Goal: Task Accomplishment & Management: Complete application form

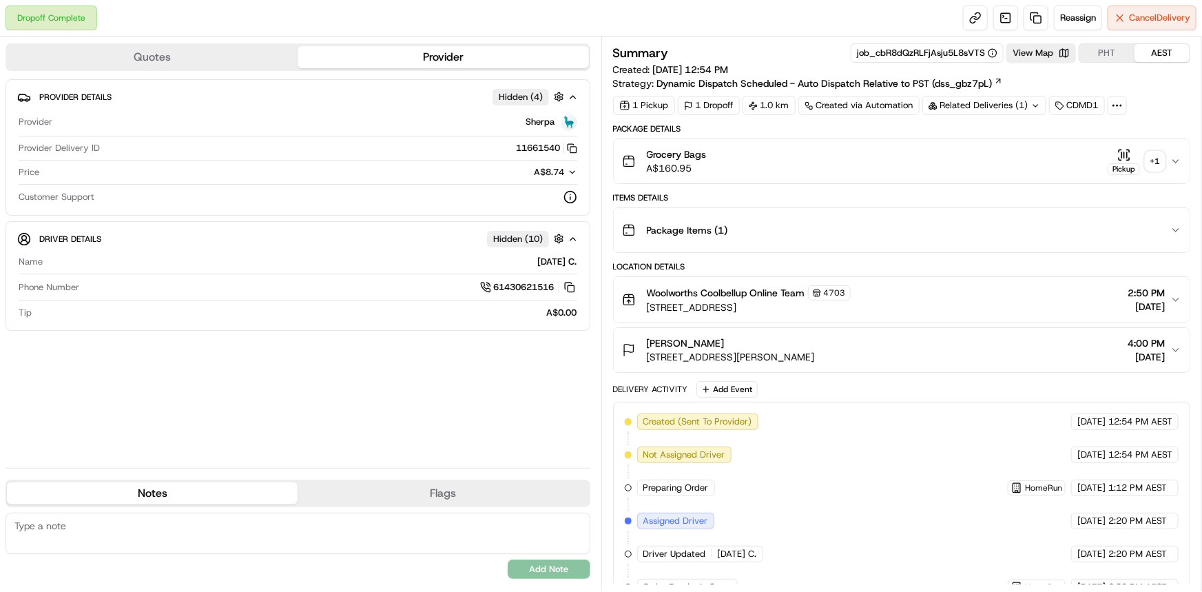
click at [1176, 158] on icon "button" at bounding box center [1176, 161] width 11 height 11
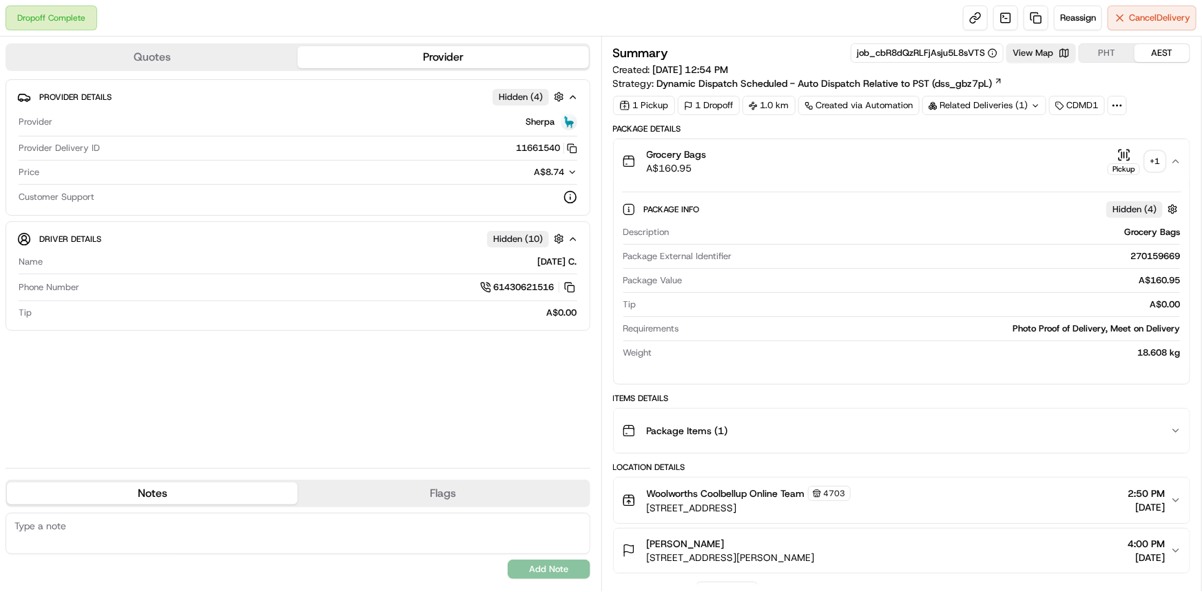
click at [1154, 158] on div "+ 1" at bounding box center [1155, 161] width 19 height 19
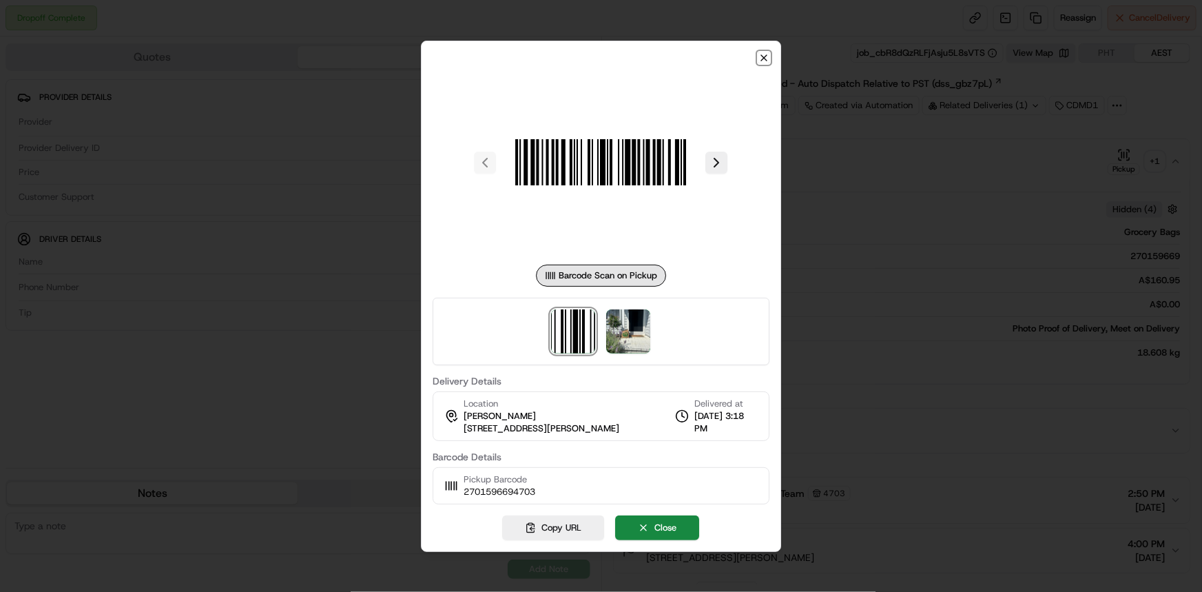
click at [764, 59] on icon "button" at bounding box center [764, 57] width 11 height 11
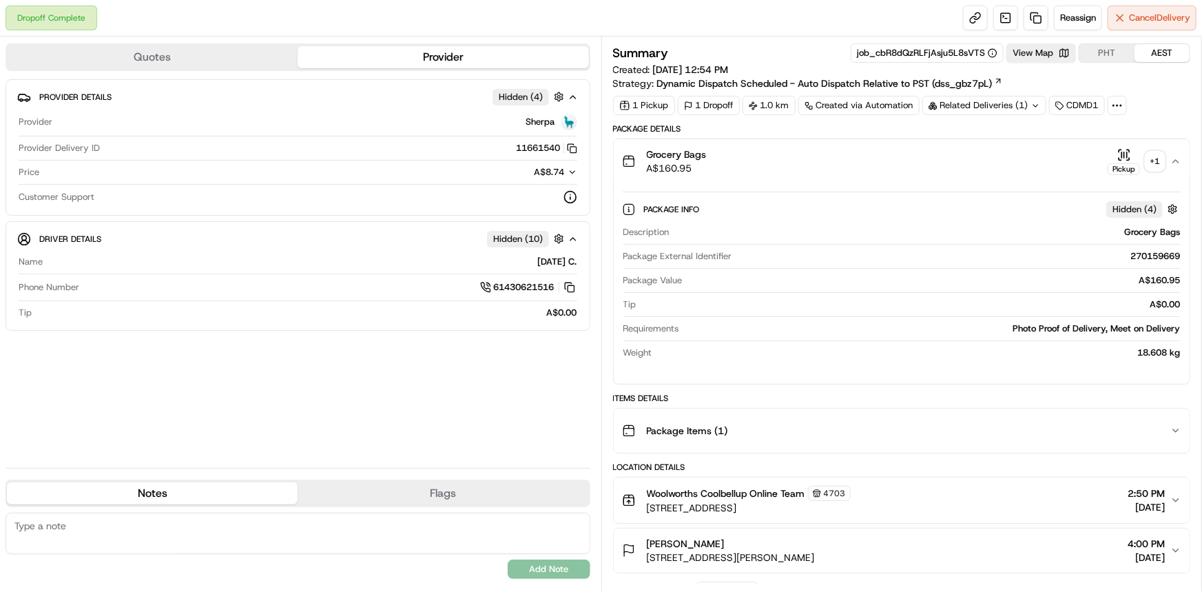
click at [1036, 103] on icon at bounding box center [1036, 105] width 9 height 9
click at [820, 125] on div "Package Details" at bounding box center [902, 128] width 578 height 11
click at [1151, 163] on div "+ 1" at bounding box center [1155, 161] width 19 height 19
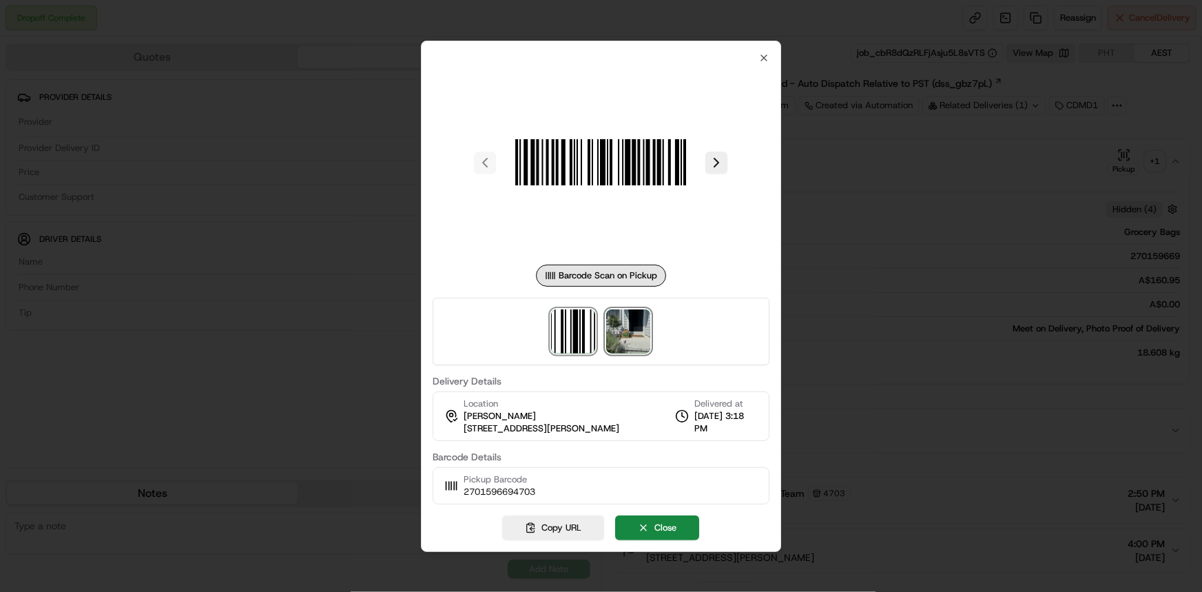
click at [630, 337] on img at bounding box center [629, 331] width 44 height 44
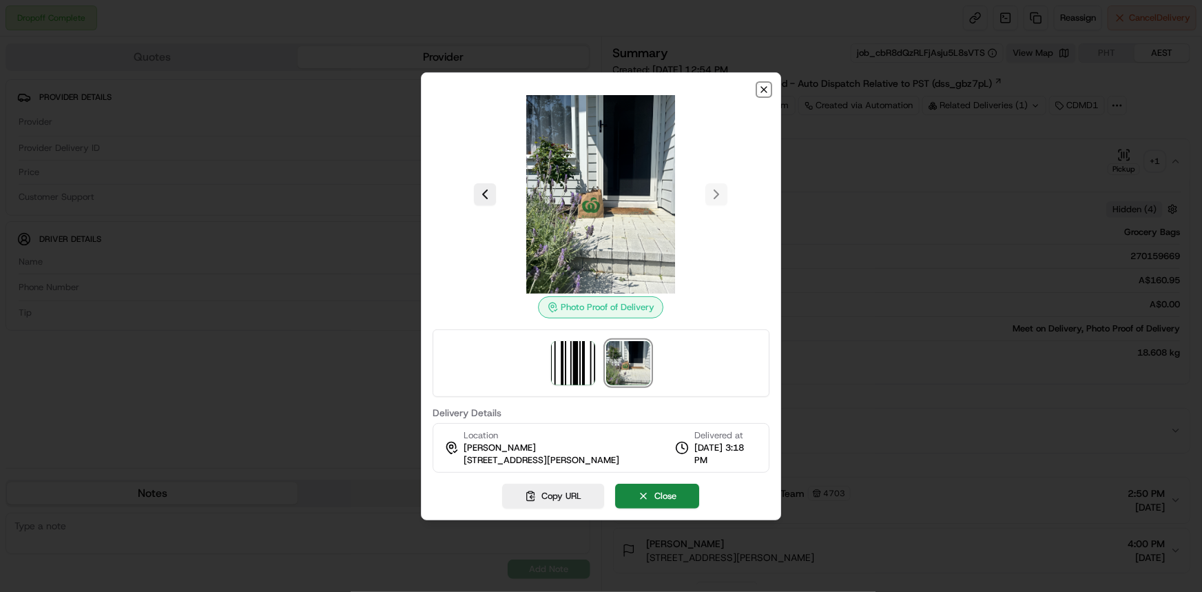
click at [762, 90] on icon "button" at bounding box center [764, 89] width 11 height 11
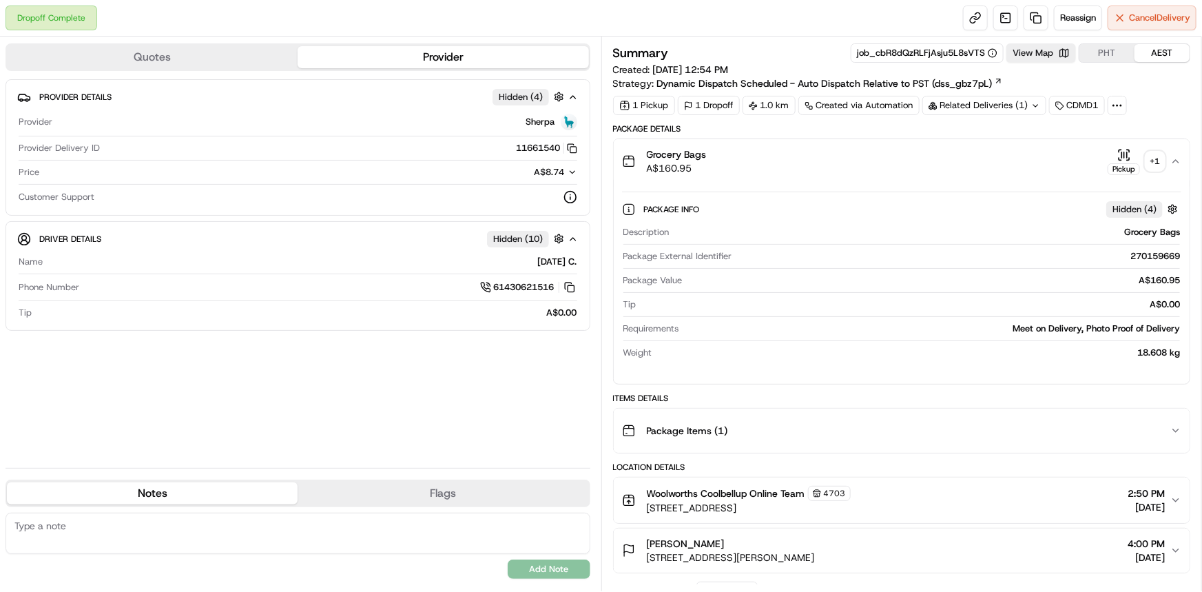
click at [1025, 103] on div "Related Deliveries (1)" at bounding box center [985, 105] width 124 height 19
click at [962, 134] on span "ord_cbR8dQzRLFjAsju5L8sVTS" at bounding box center [997, 136] width 129 height 12
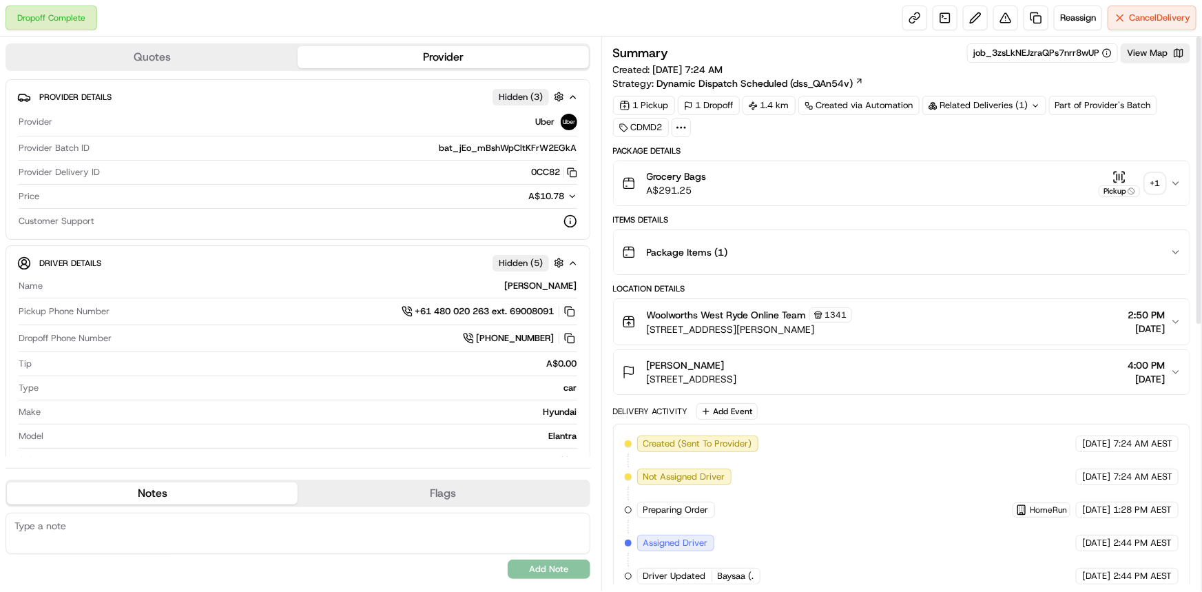
click at [1165, 182] on div "Grocery Bags A$291.25 Pickup + 1" at bounding box center [896, 184] width 549 height 28
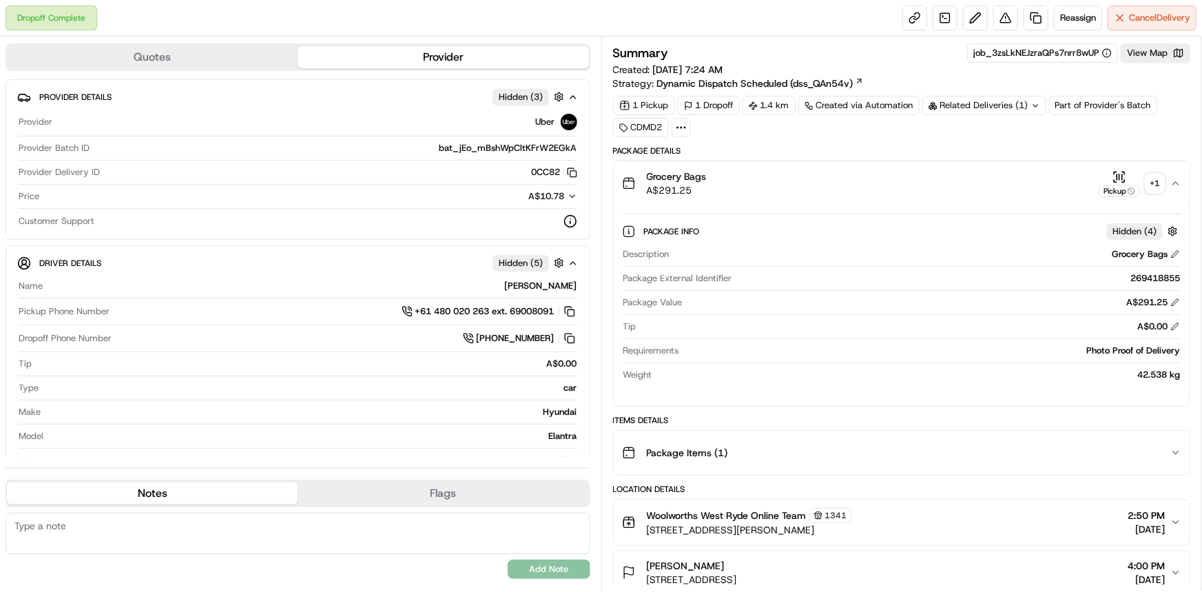
click at [1156, 187] on div "+ 1" at bounding box center [1155, 183] width 19 height 19
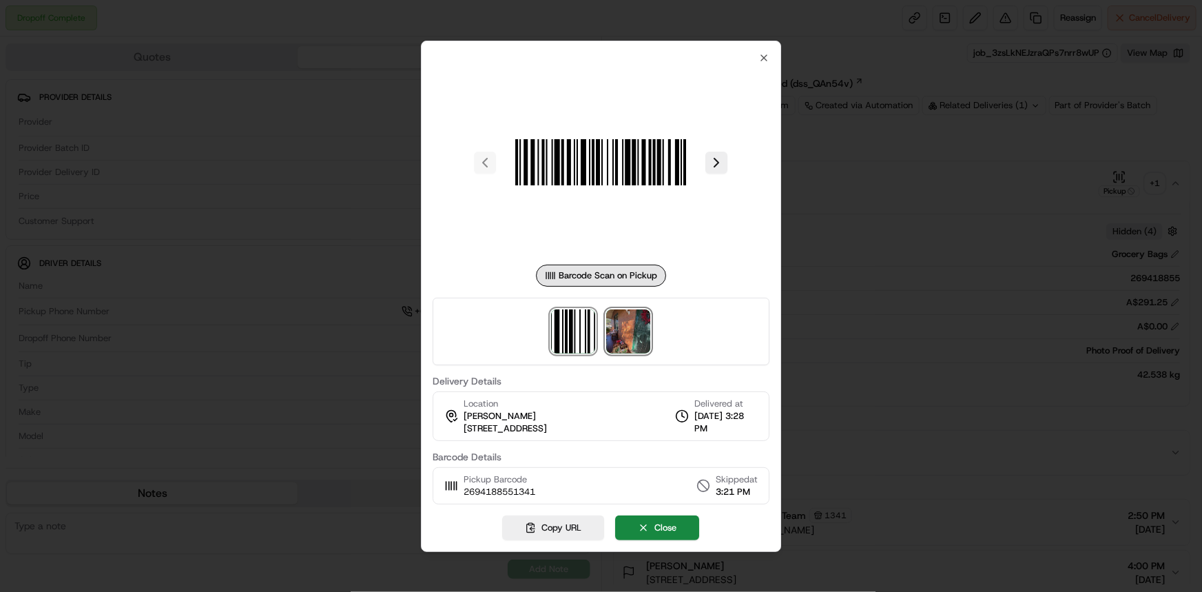
click at [615, 334] on img at bounding box center [629, 331] width 44 height 44
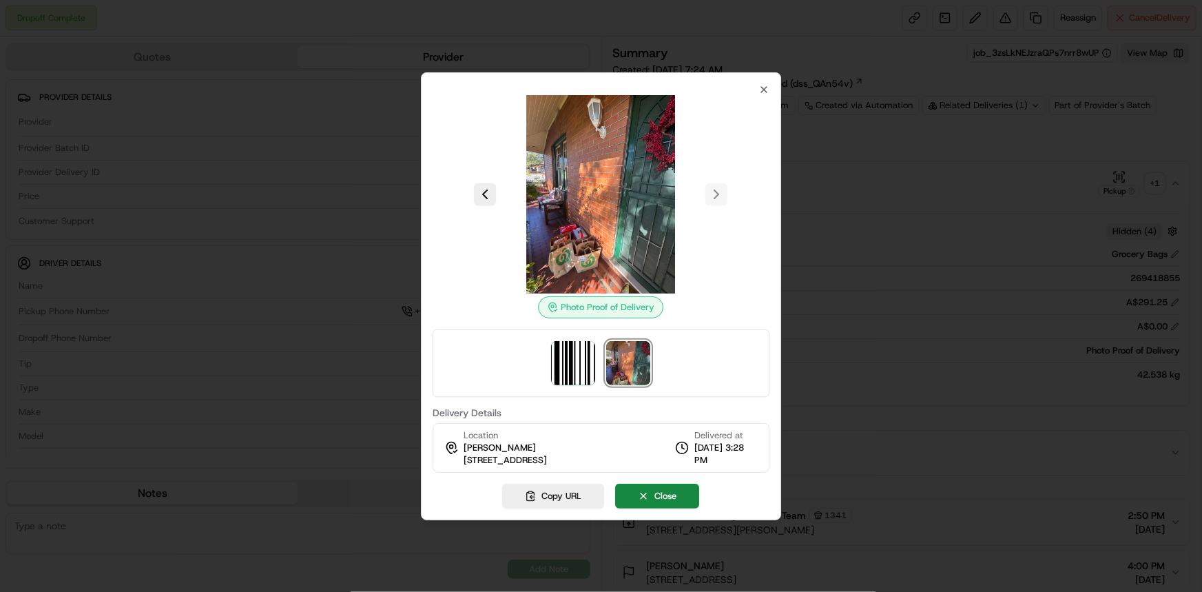
click at [418, 162] on div at bounding box center [601, 296] width 1202 height 592
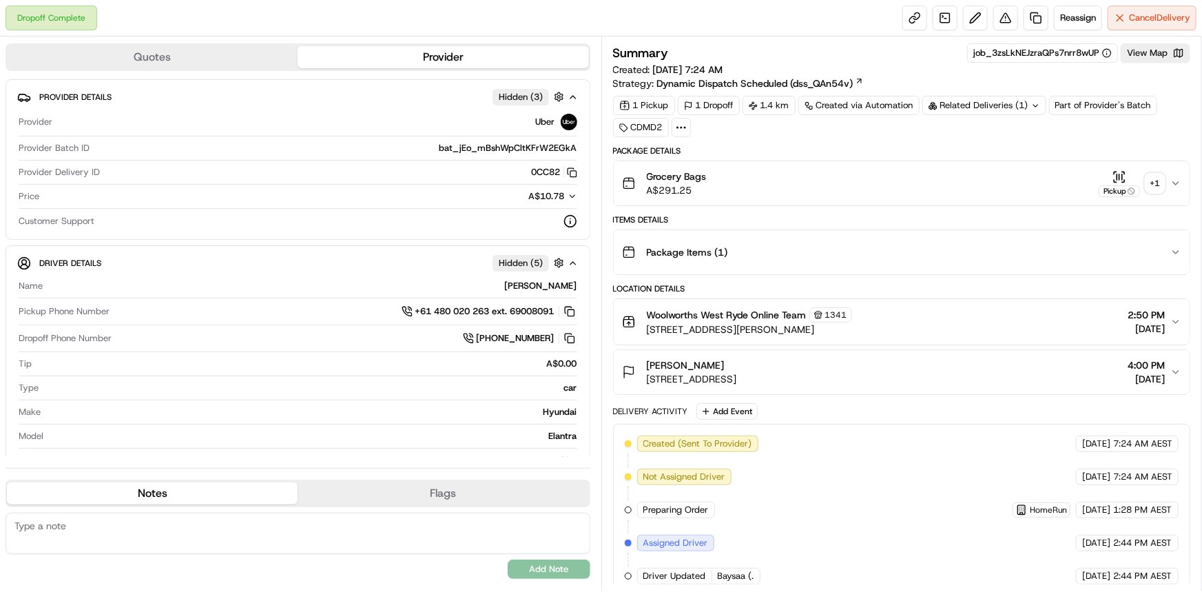
click at [1036, 105] on icon at bounding box center [1036, 105] width 9 height 9
click at [840, 134] on div "1 Pickup 1 Dropoff 1.4 km Created via Automation Related Deliveries (1) Part of…" at bounding box center [902, 116] width 578 height 41
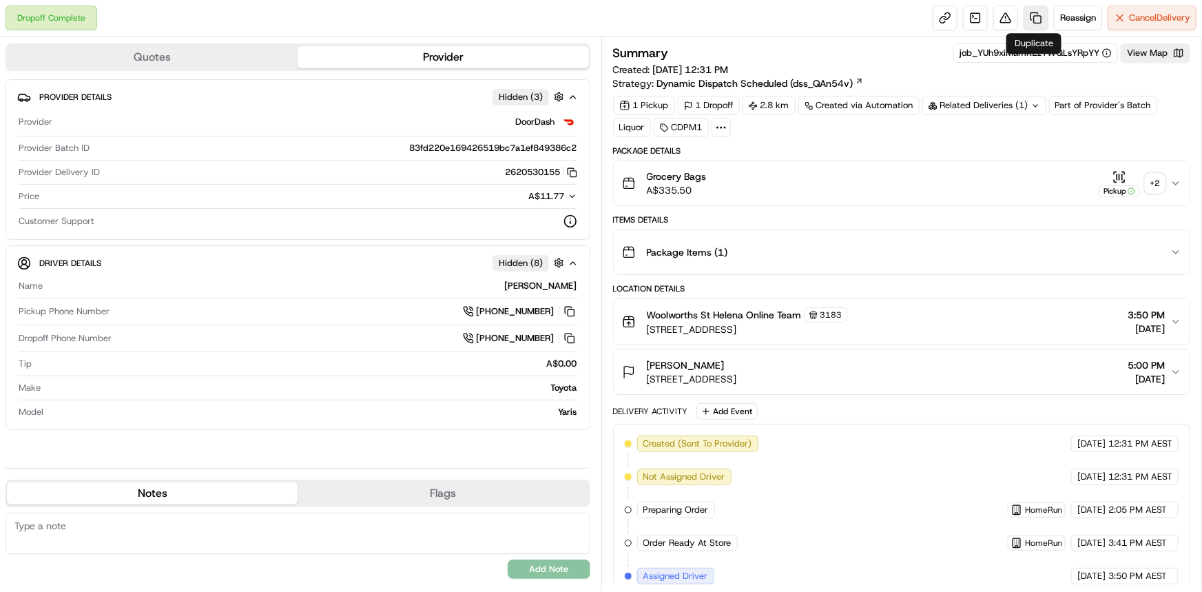
click at [1032, 10] on link at bounding box center [1036, 18] width 25 height 25
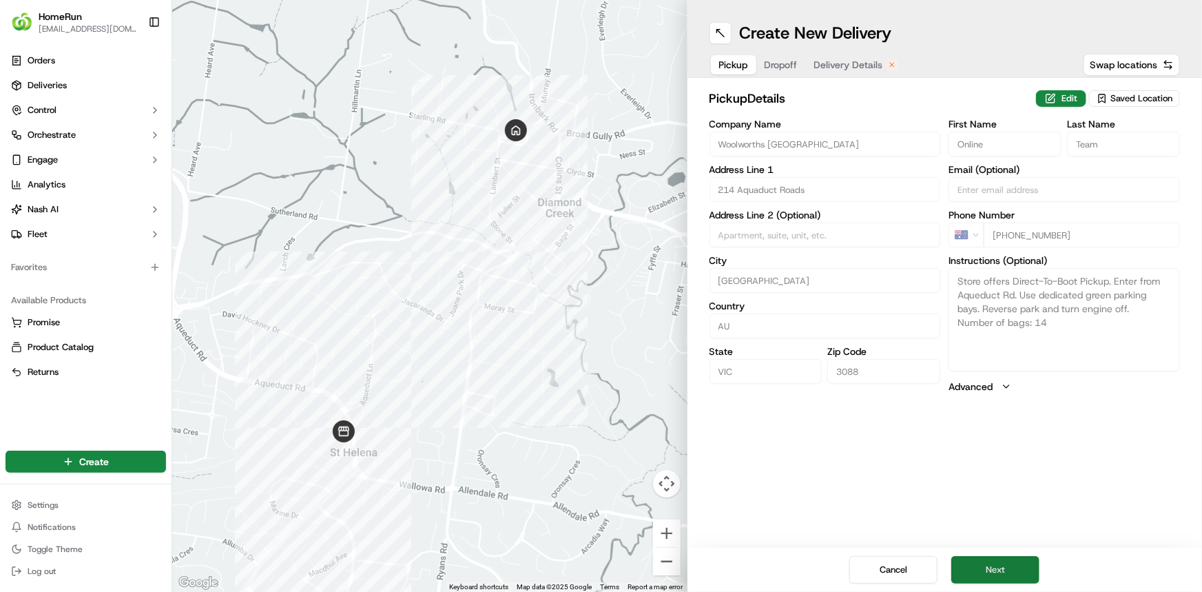
click at [999, 569] on button "Next" at bounding box center [996, 570] width 88 height 28
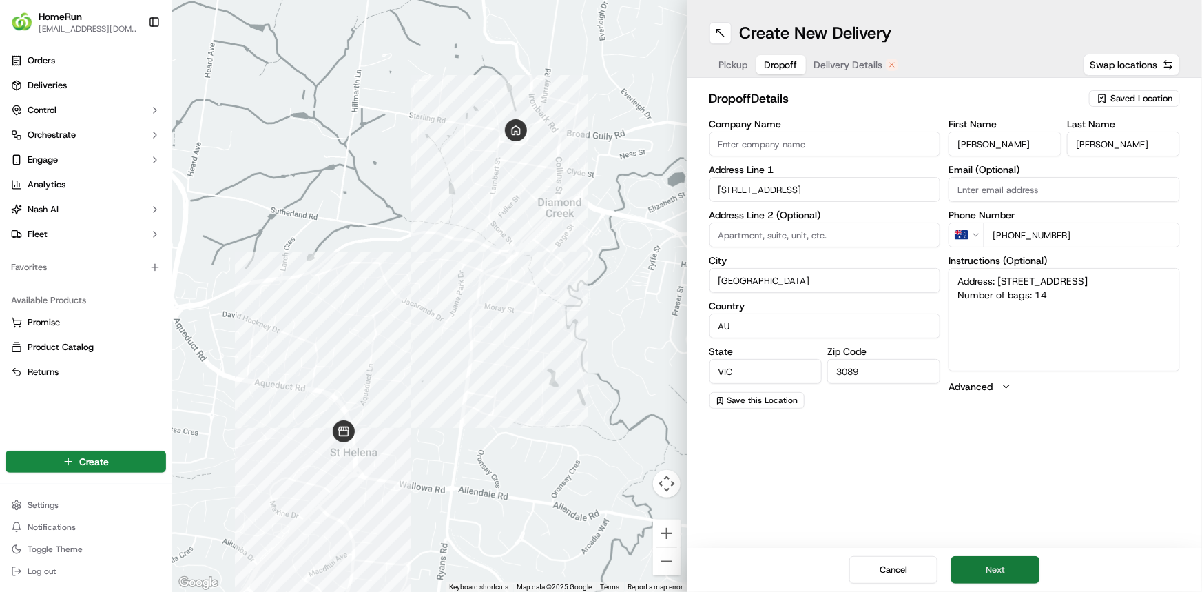
click at [1003, 563] on button "Next" at bounding box center [996, 570] width 88 height 28
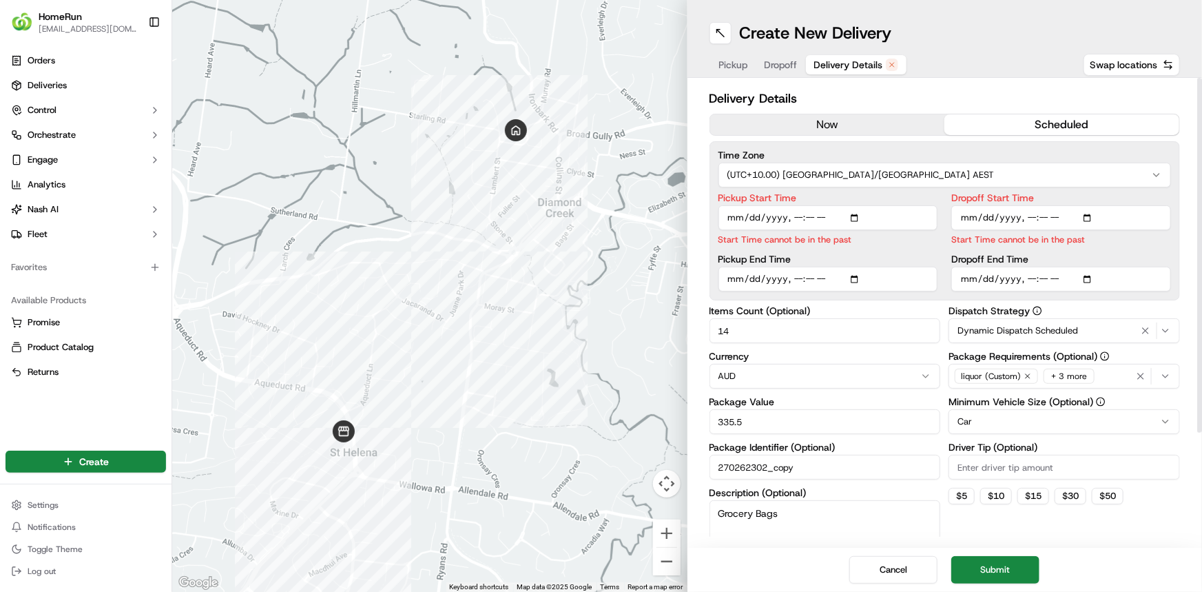
click at [814, 126] on button "now" at bounding box center [827, 124] width 235 height 21
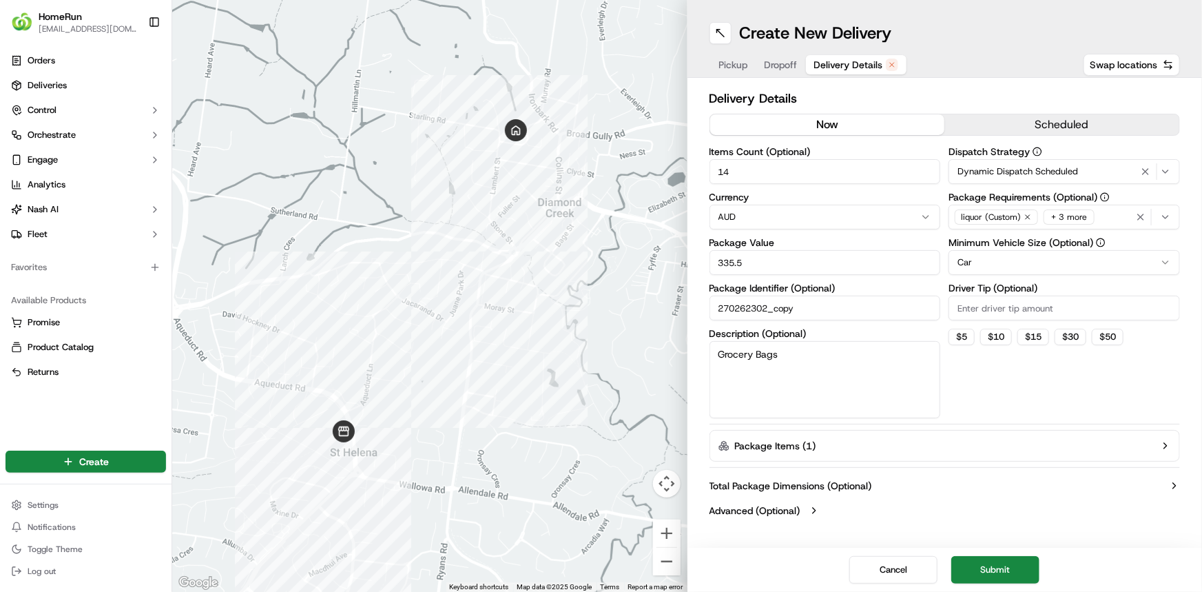
click at [759, 174] on input "14" at bounding box center [826, 171] width 232 height 25
type input "14"
click at [1013, 371] on div "Dispatch Strategy Dynamic Dispatch Scheduled Package Requirements (Optional) li…" at bounding box center [1065, 282] width 232 height 271
click at [848, 150] on label "Items Count (Optional)" at bounding box center [826, 152] width 232 height 10
click at [848, 159] on input "14" at bounding box center [826, 171] width 232 height 25
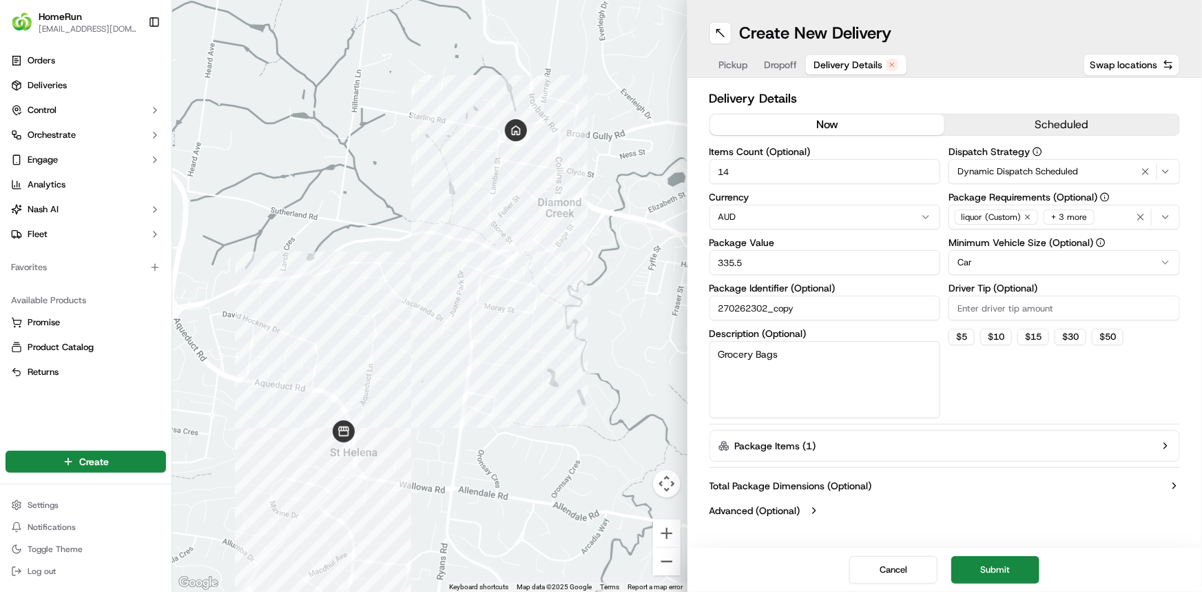
click at [942, 517] on button "Advanced (Optional)" at bounding box center [945, 511] width 471 height 14
click at [1003, 569] on button "Submit" at bounding box center [996, 570] width 88 height 28
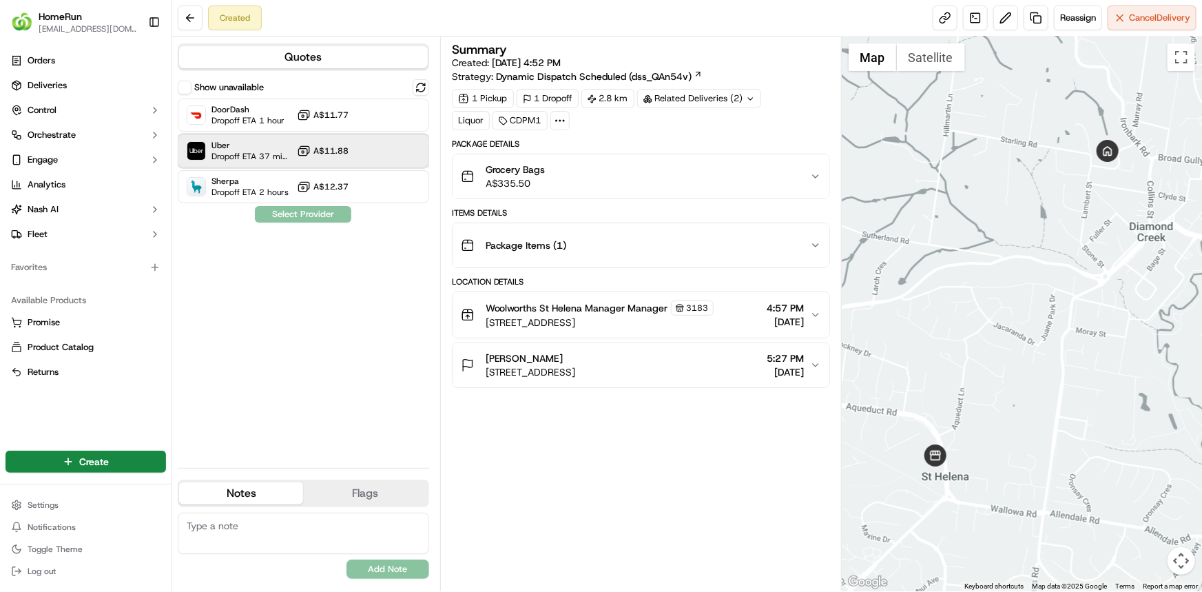
click at [264, 155] on span "Dropoff ETA 37 minutes" at bounding box center [252, 156] width 80 height 11
click at [289, 215] on button "Assign Provider" at bounding box center [303, 214] width 98 height 17
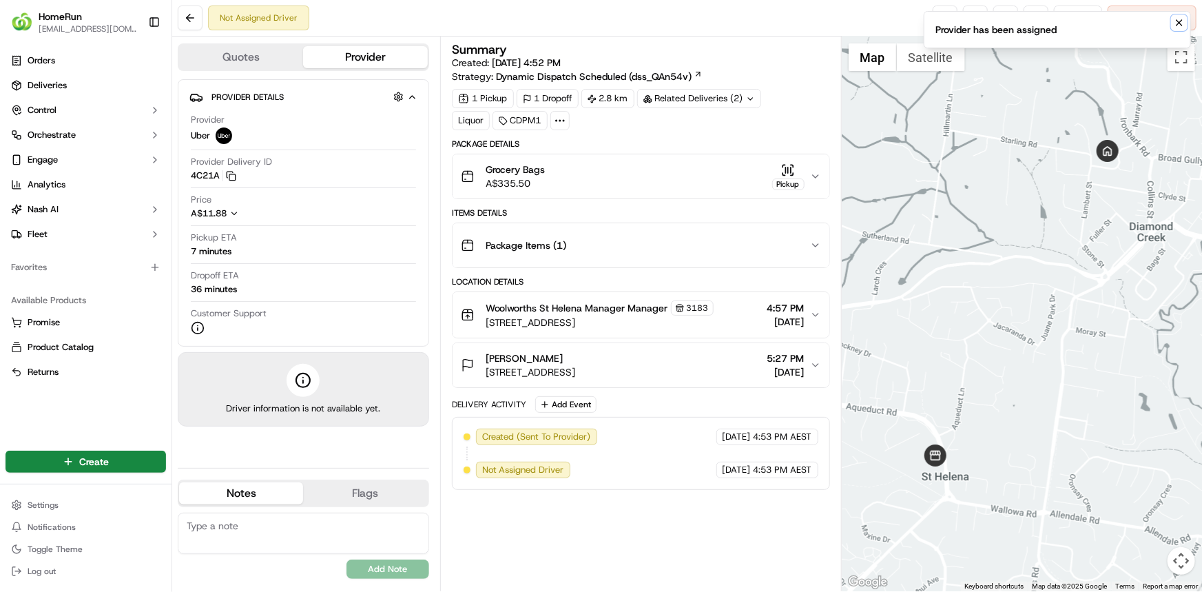
click at [1181, 20] on icon "Notifications (F8)" at bounding box center [1179, 22] width 11 height 11
click at [938, 19] on link at bounding box center [945, 18] width 25 height 25
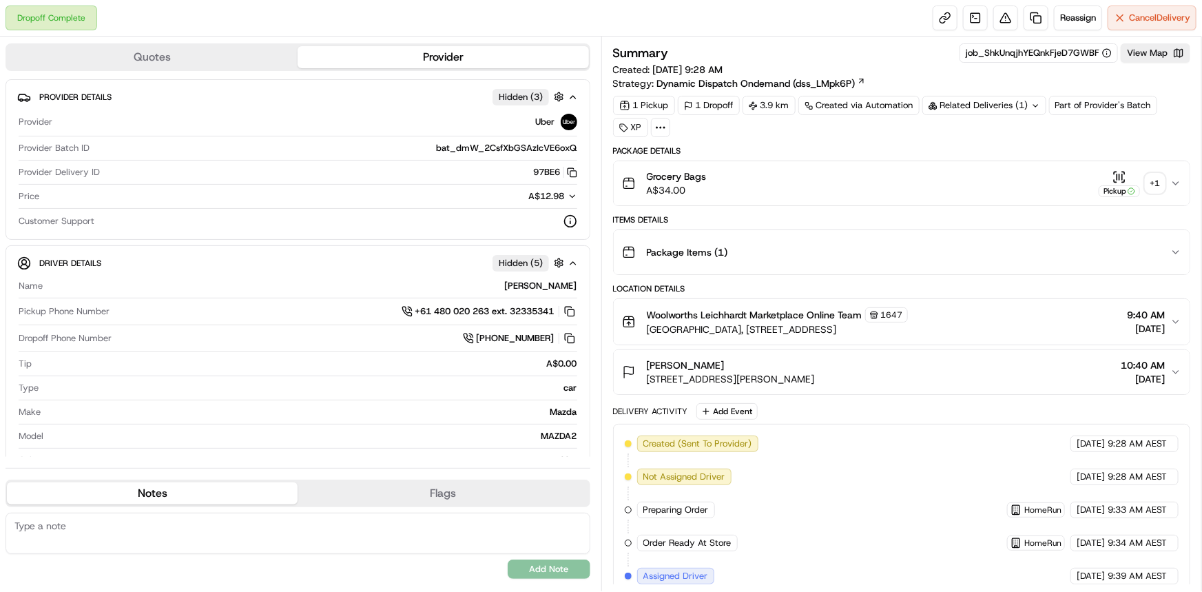
click at [1154, 180] on div "+ 1" at bounding box center [1155, 183] width 19 height 19
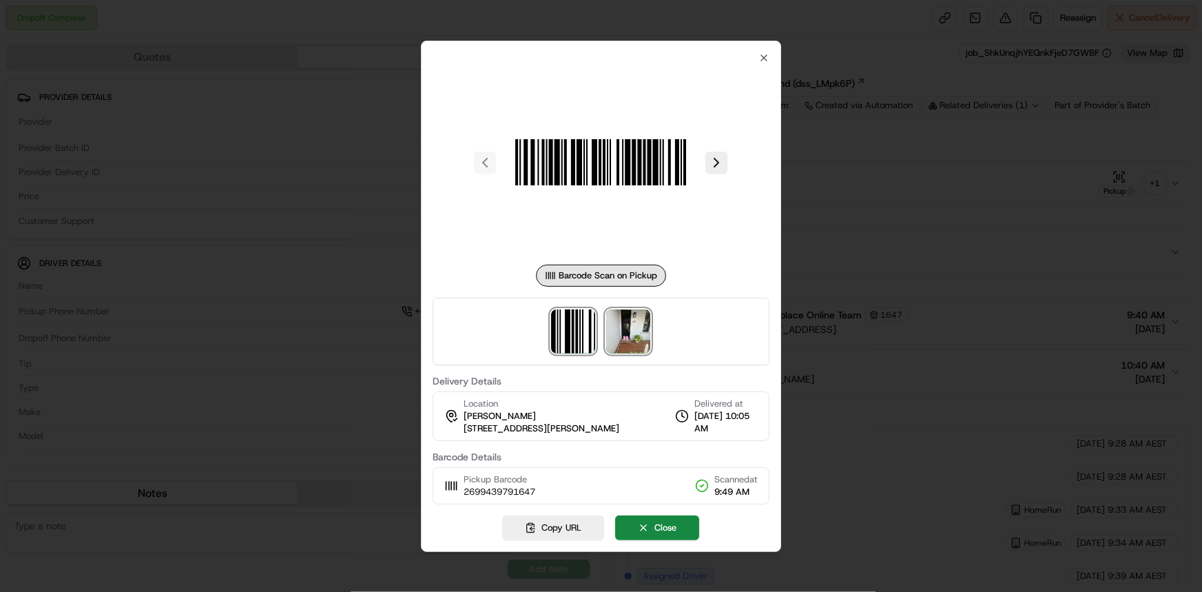
click at [628, 342] on img at bounding box center [629, 331] width 44 height 44
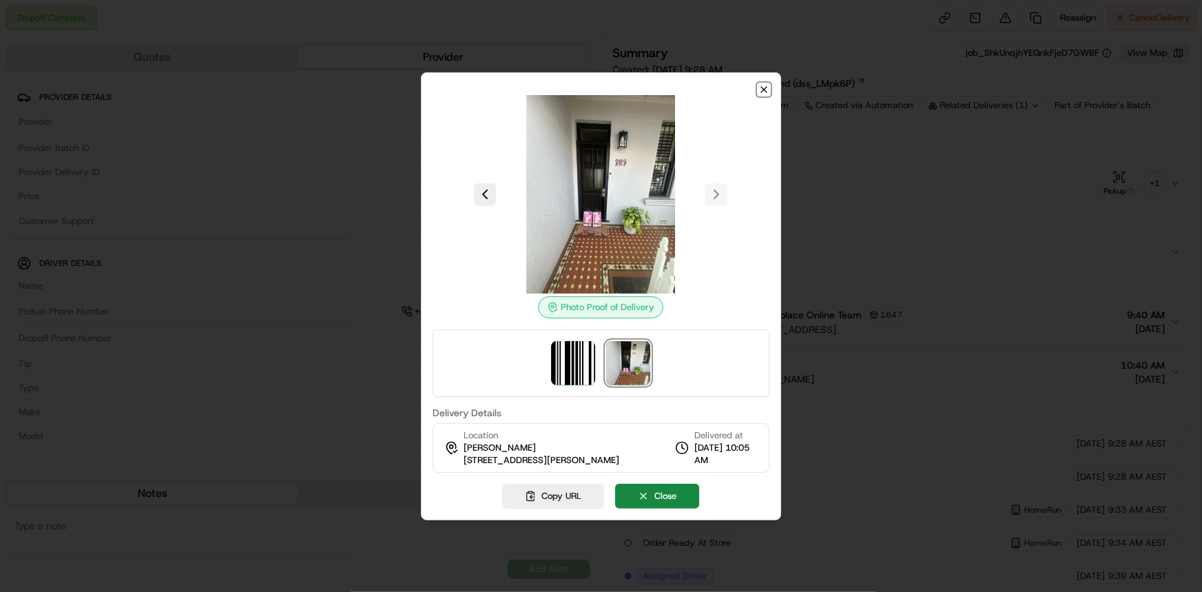
click at [766, 90] on icon "button" at bounding box center [764, 89] width 11 height 11
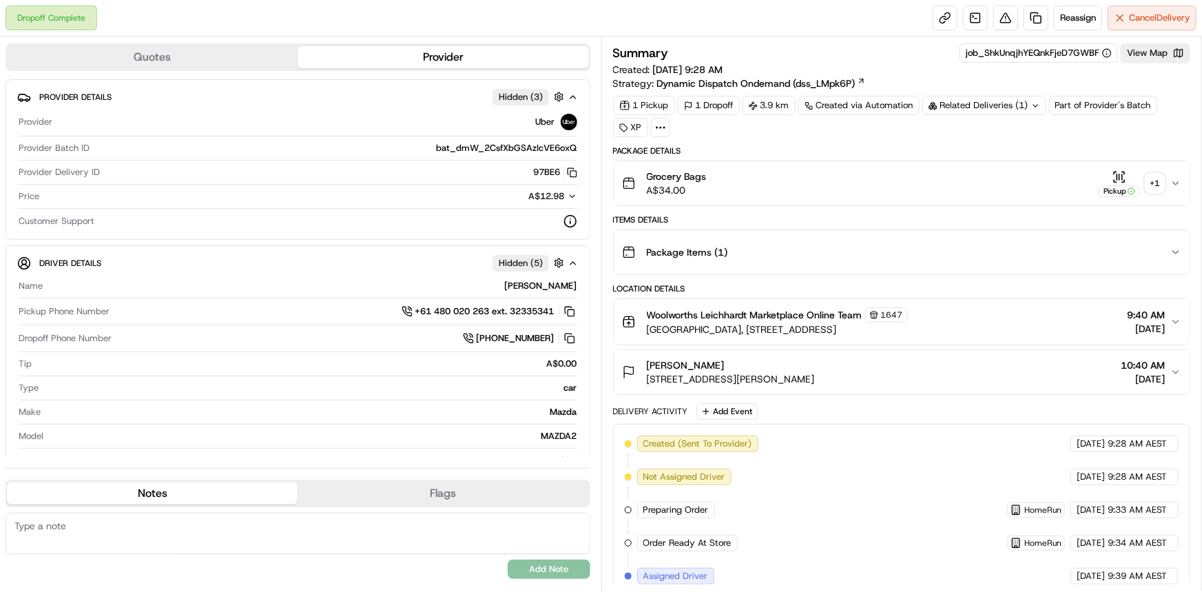
click at [1156, 194] on button "Pickup + 1" at bounding box center [1132, 183] width 66 height 27
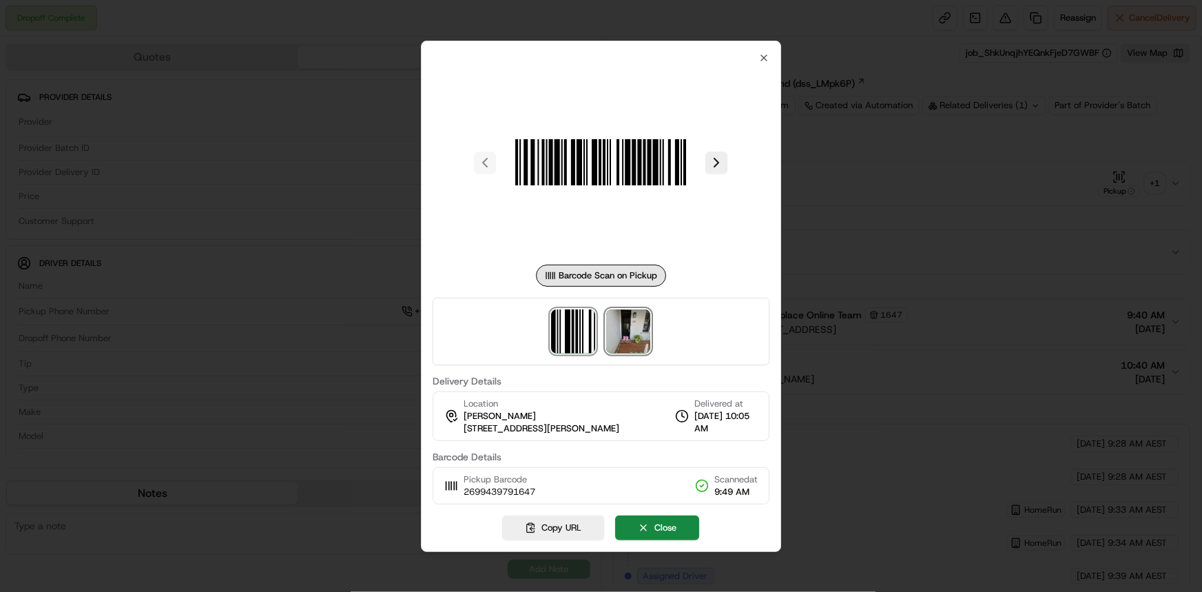
click at [627, 336] on img at bounding box center [629, 331] width 44 height 44
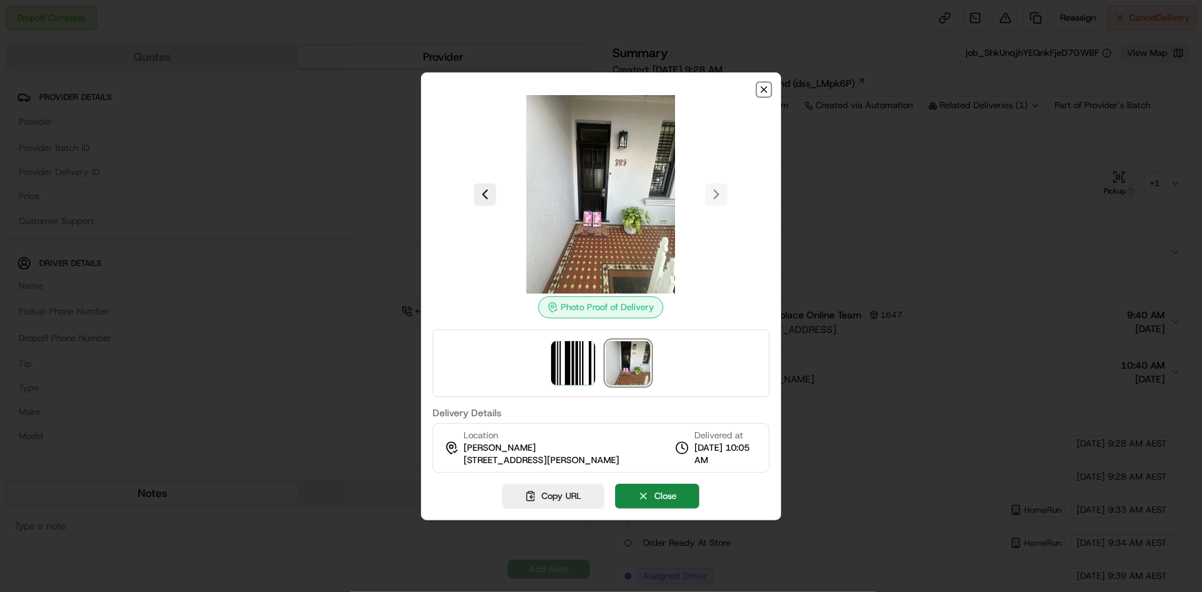
click at [770, 85] on icon "button" at bounding box center [764, 89] width 11 height 11
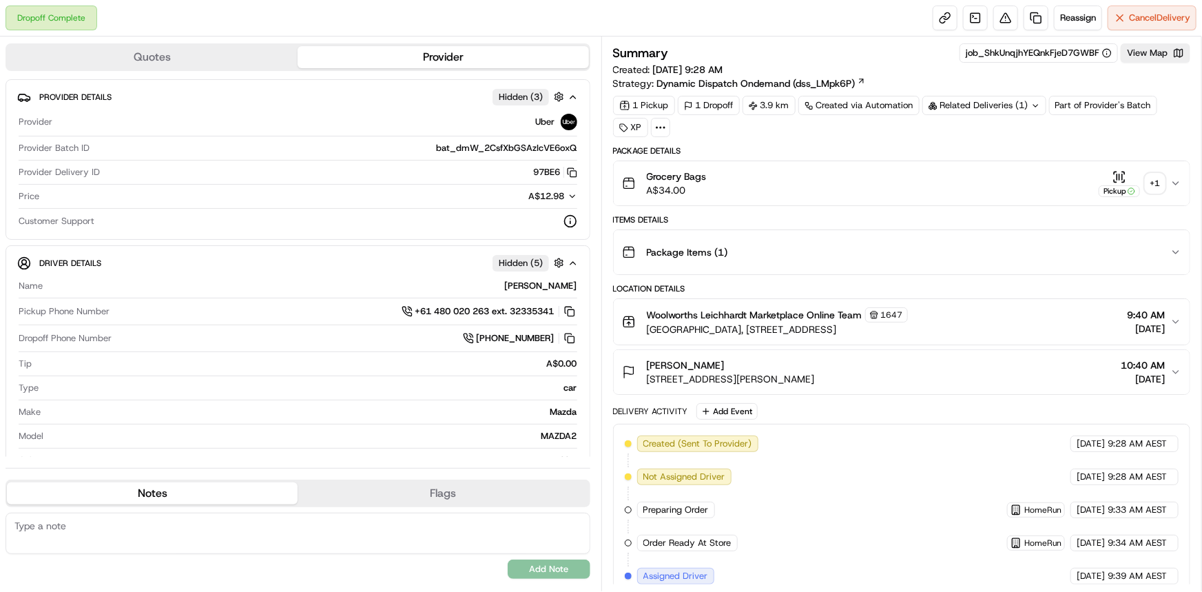
click at [1152, 176] on div "+ 1" at bounding box center [1155, 183] width 19 height 19
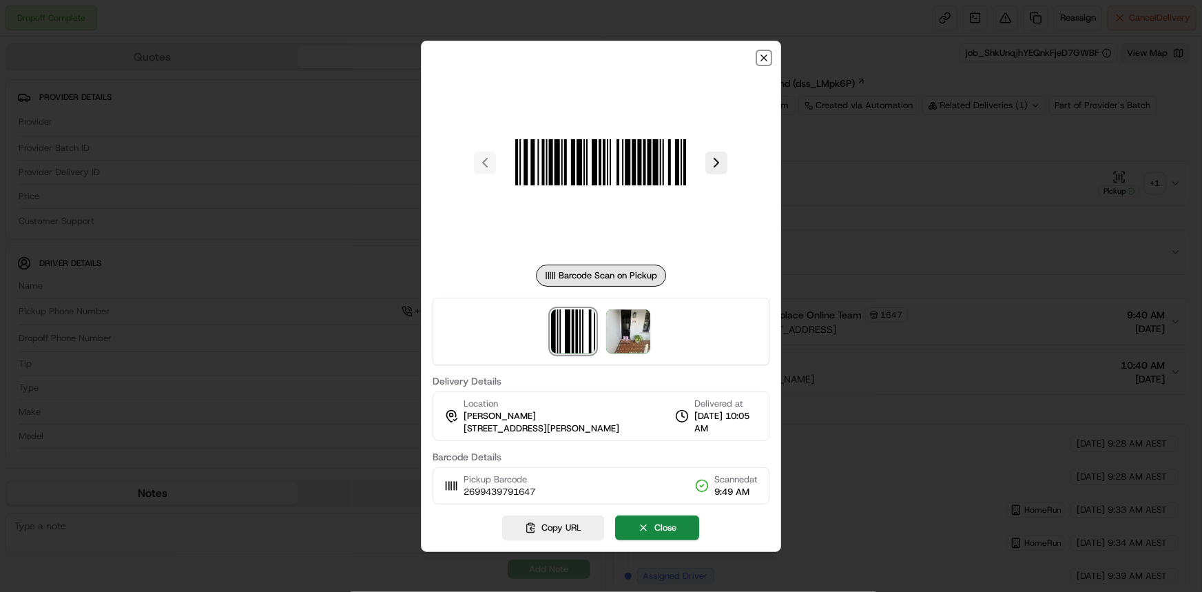
click at [763, 60] on icon "button" at bounding box center [764, 57] width 11 height 11
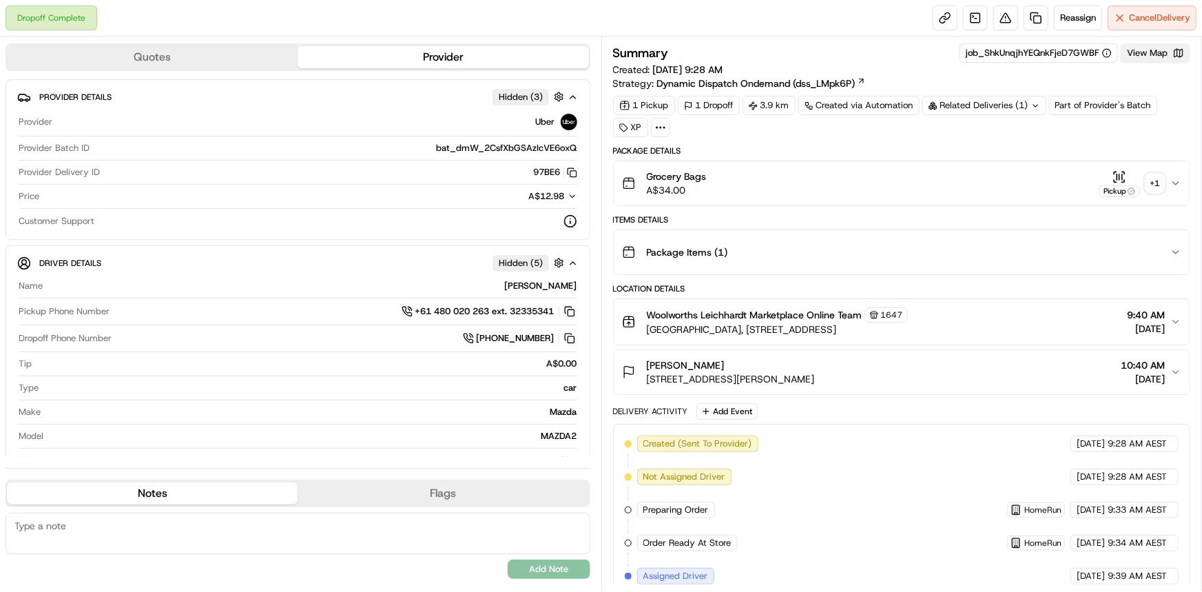
click at [1139, 52] on button "View Map" at bounding box center [1156, 52] width 70 height 19
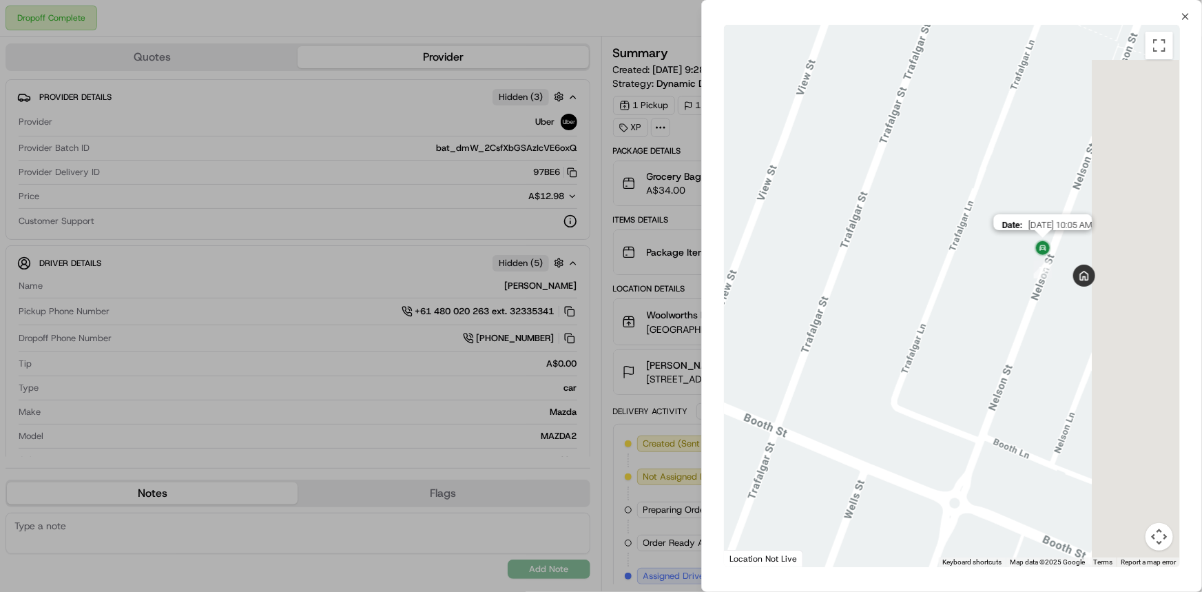
drag, startPoint x: 1158, startPoint y: 261, endPoint x: 1041, endPoint y: 254, distance: 117.3
click at [1041, 254] on img at bounding box center [1043, 249] width 22 height 22
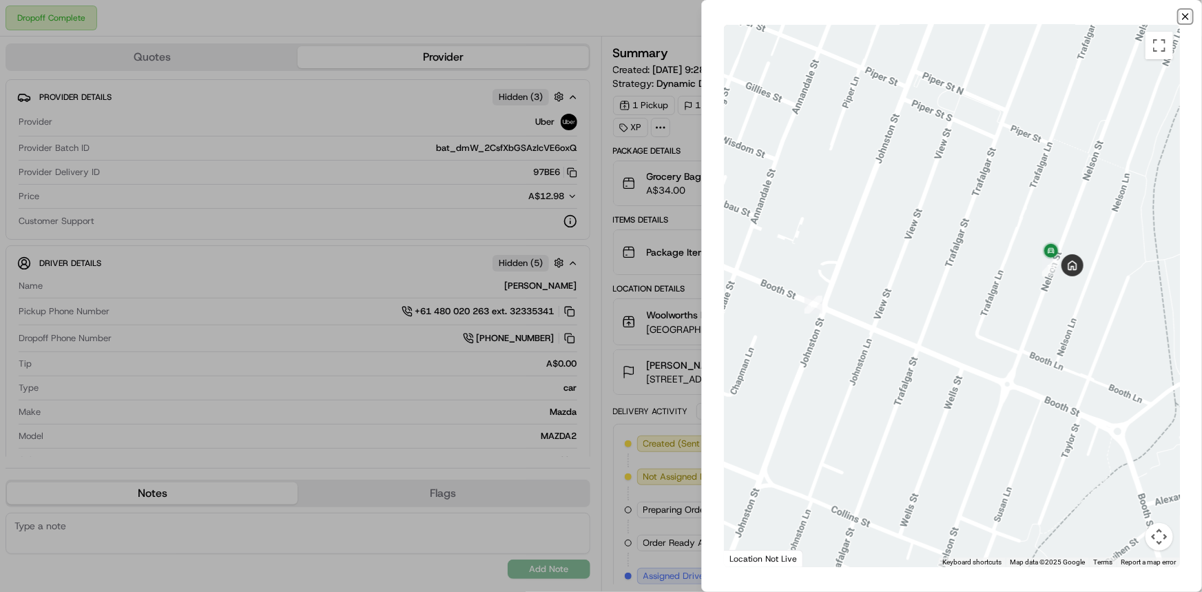
click at [1184, 14] on icon "button" at bounding box center [1186, 17] width 6 height 6
